Goal: Task Accomplishment & Management: Use online tool/utility

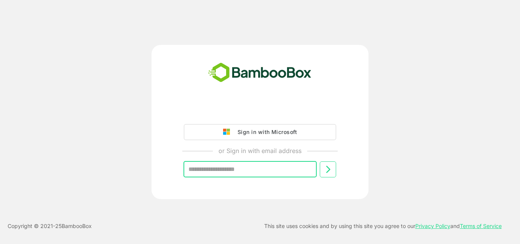
click at [270, 169] on input "text" at bounding box center [249, 169] width 133 height 16
type input "**********"
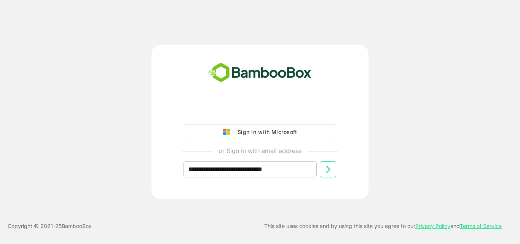
click at [329, 169] on icon at bounding box center [328, 169] width 4 height 7
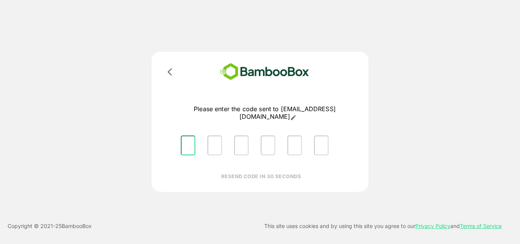
click at [188, 147] on input "Please enter OTP character 1" at bounding box center [188, 146] width 14 height 20
